Goal: Task Accomplishment & Management: Use online tool/utility

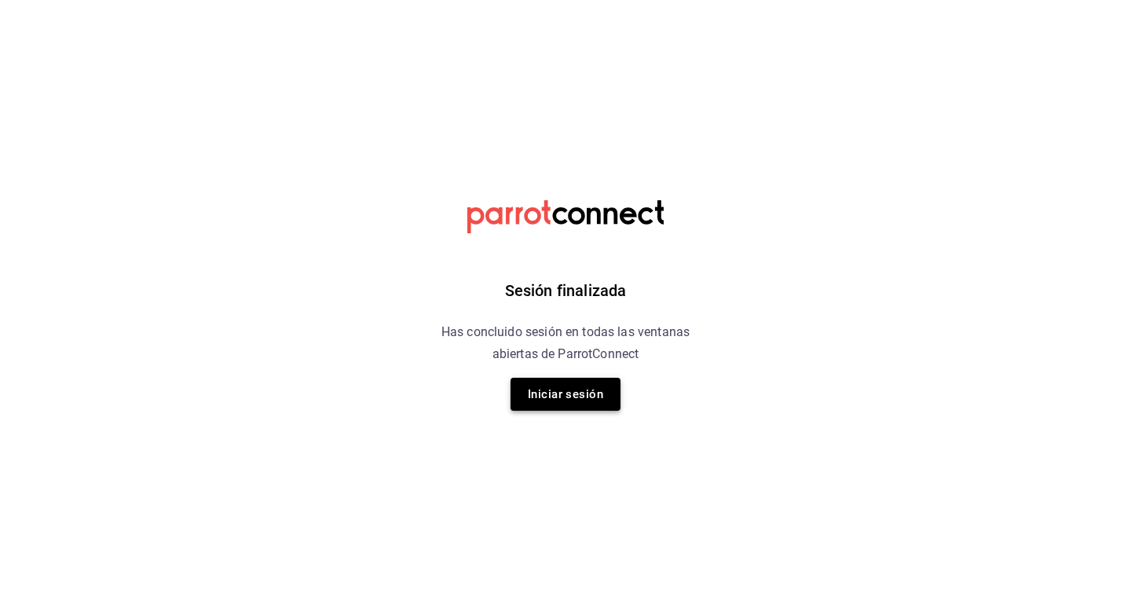
click at [588, 396] on button "Iniciar sesión" at bounding box center [566, 394] width 110 height 33
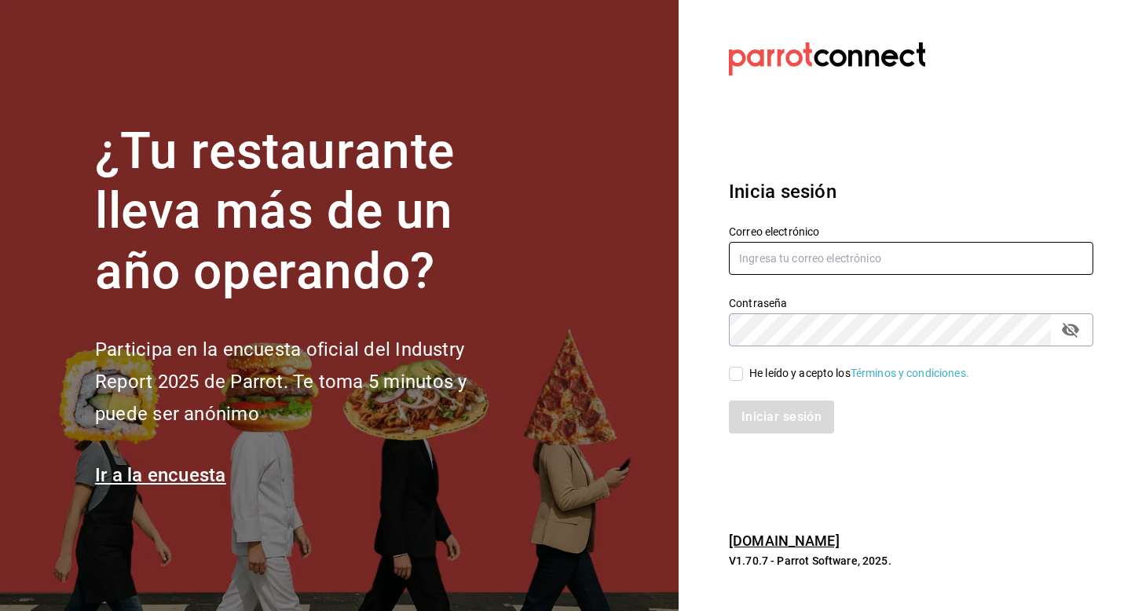
type input "[EMAIL_ADDRESS][DOMAIN_NAME]"
click at [738, 379] on input "He leído y acepto los Términos y condiciones." at bounding box center [736, 374] width 14 height 14
checkbox input "true"
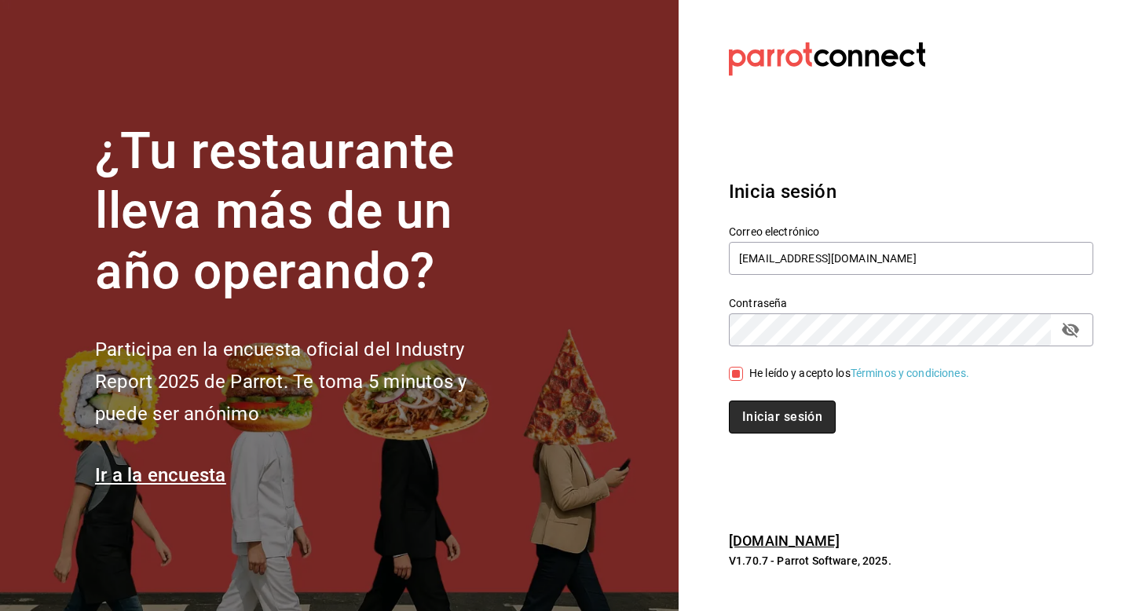
click at [759, 423] on button "Iniciar sesión" at bounding box center [782, 417] width 107 height 33
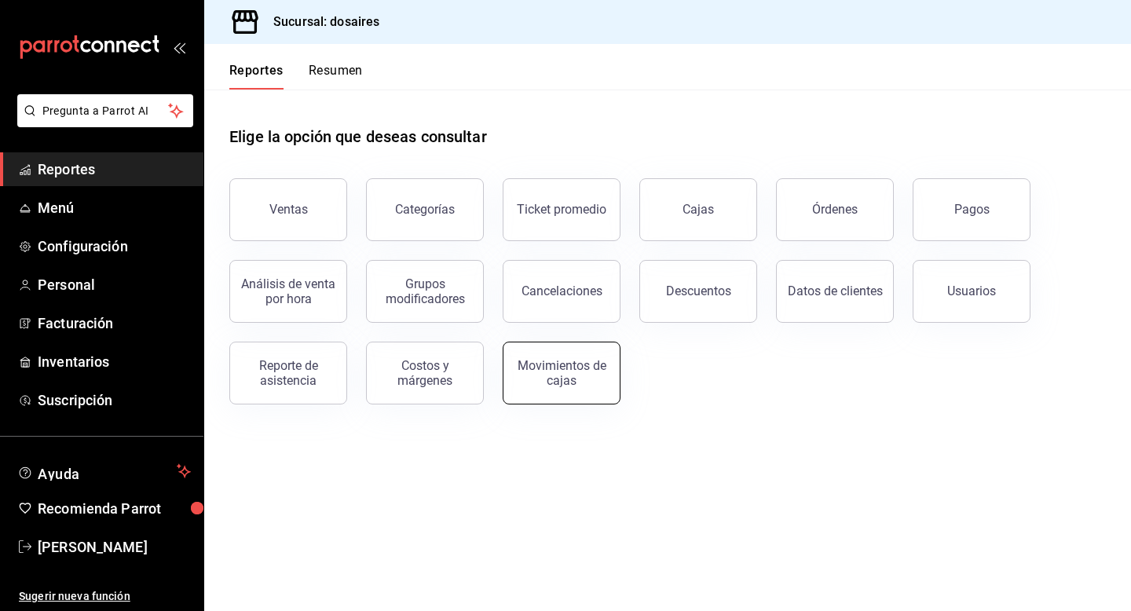
click at [546, 383] on div "Movimientos de cajas" at bounding box center [561, 373] width 97 height 30
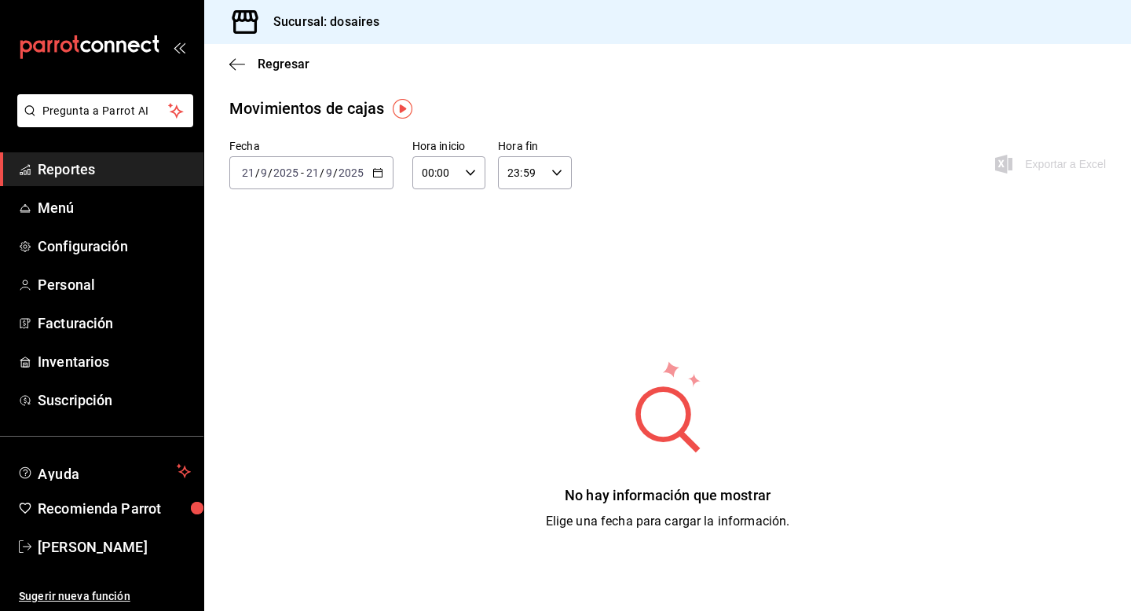
click at [378, 172] on icon "button" at bounding box center [377, 172] width 11 height 11
click at [329, 403] on span "Rango de fechas" at bounding box center [304, 397] width 122 height 16
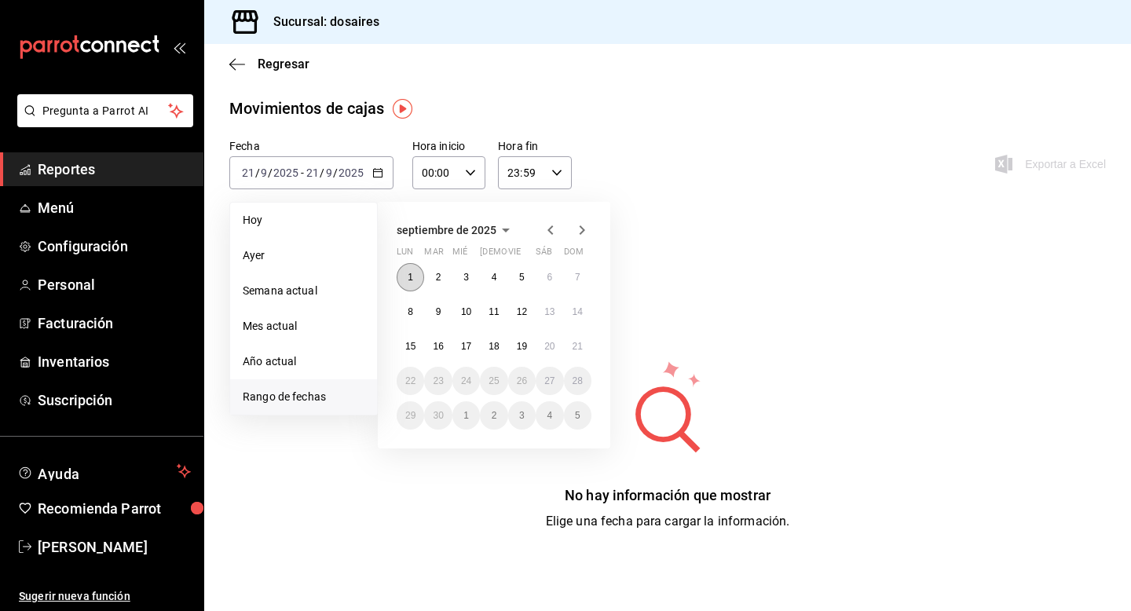
click at [411, 269] on button "1" at bounding box center [410, 277] width 27 height 28
click at [577, 348] on abbr "21" at bounding box center [578, 346] width 10 height 11
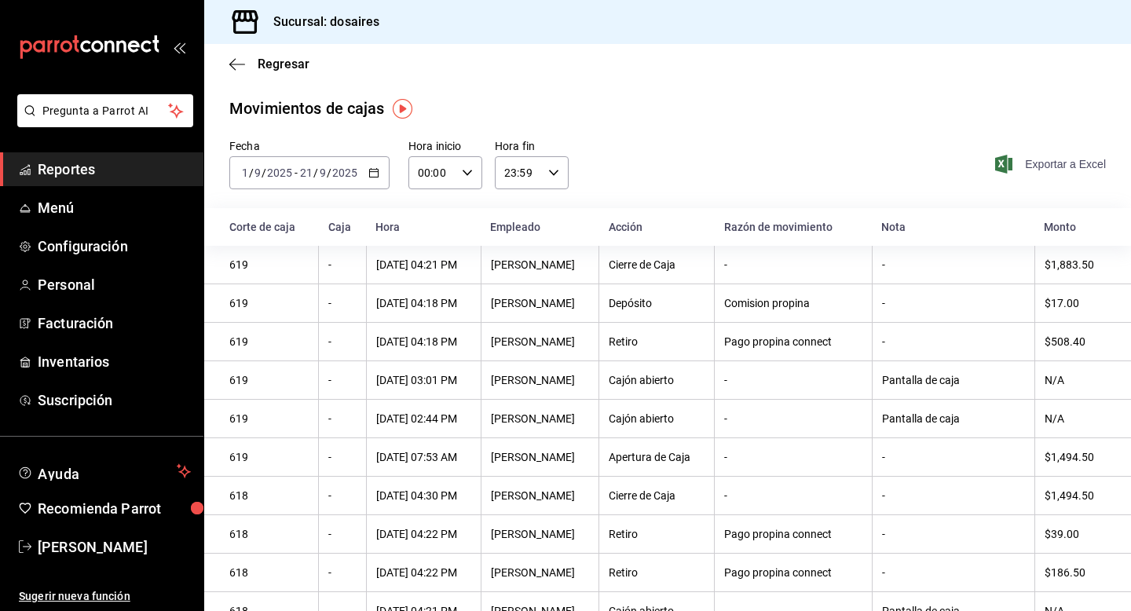
click at [1071, 166] on span "Exportar a Excel" at bounding box center [1052, 164] width 108 height 19
